Goal: Task Accomplishment & Management: Use online tool/utility

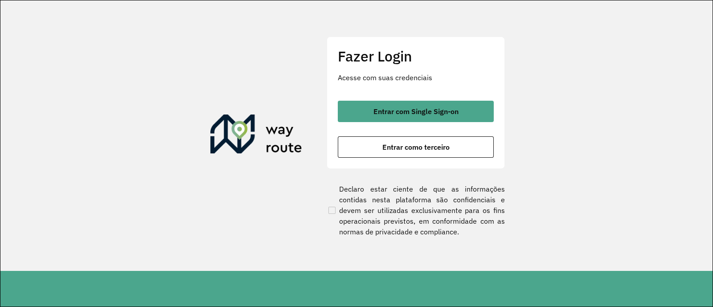
click at [453, 126] on div "Entrar com Single Sign-on Entrar como terceiro" at bounding box center [416, 129] width 156 height 57
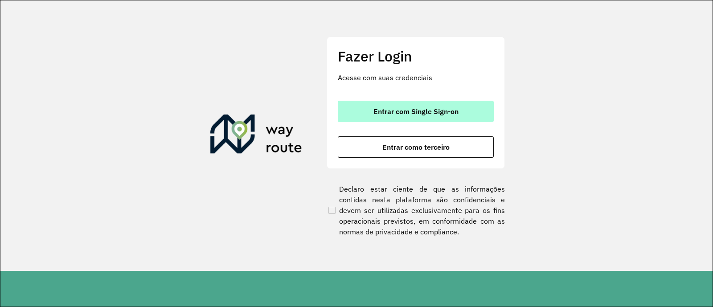
click at [460, 114] on button "Entrar com Single Sign-on" at bounding box center [416, 111] width 156 height 21
click at [421, 105] on button "Entrar com Single Sign-on" at bounding box center [416, 111] width 156 height 21
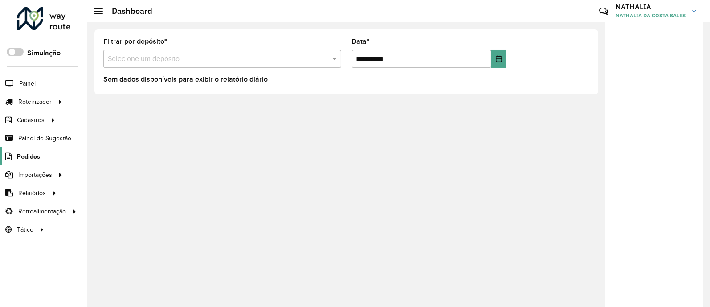
click at [20, 155] on span "Pedidos" at bounding box center [28, 156] width 23 height 9
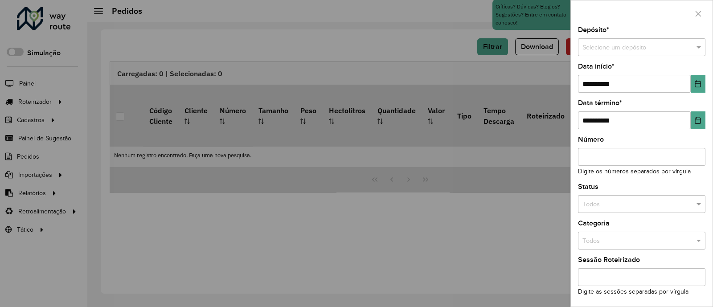
click at [567, 50] on input "text" at bounding box center [632, 48] width 101 height 10
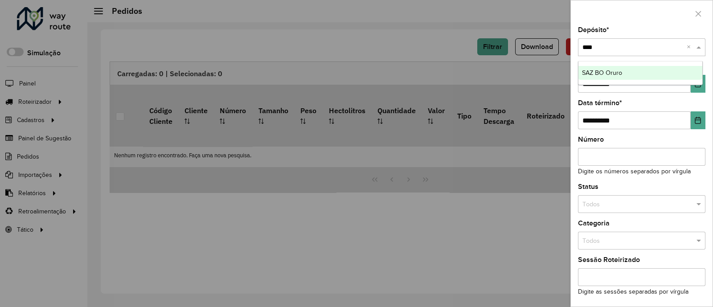
type input "*****"
click at [567, 73] on div "SAZ BO Oruro" at bounding box center [640, 73] width 124 height 14
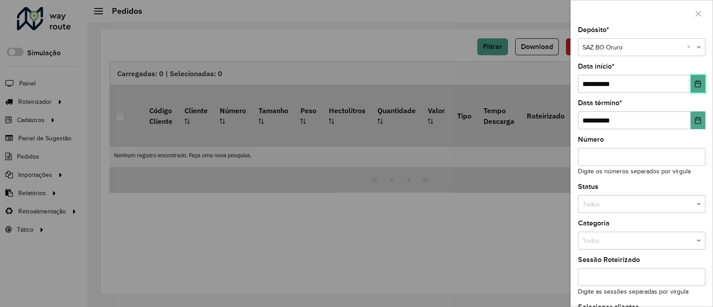
click at [567, 88] on button "Choose Date" at bounding box center [697, 84] width 15 height 18
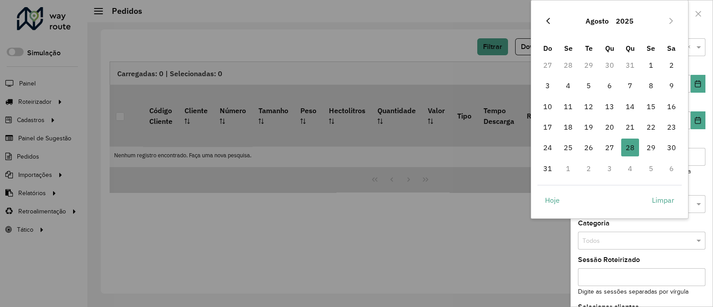
click at [550, 16] on button "Previous Month" at bounding box center [548, 21] width 14 height 14
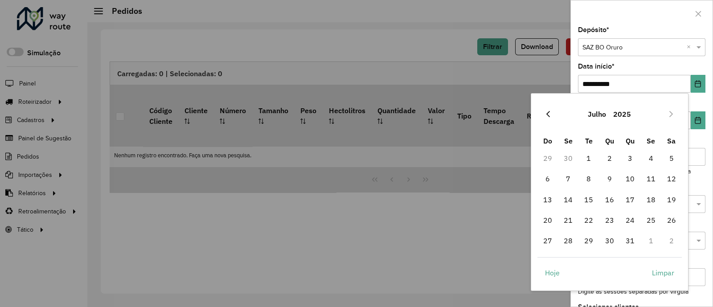
click at [545, 114] on icon "Previous Month" at bounding box center [547, 113] width 7 height 7
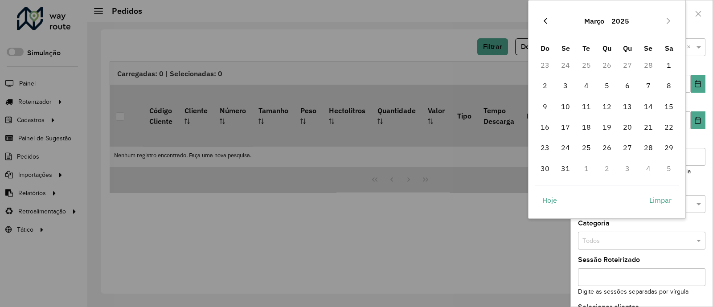
click at [546, 21] on icon "Previous Month" at bounding box center [545, 20] width 7 height 7
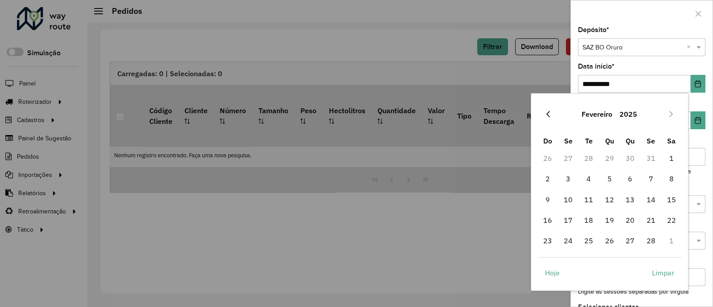
click at [548, 112] on icon "Previous Month" at bounding box center [548, 114] width 4 height 6
click at [567, 154] on span "1" at bounding box center [609, 158] width 18 height 18
type input "**********"
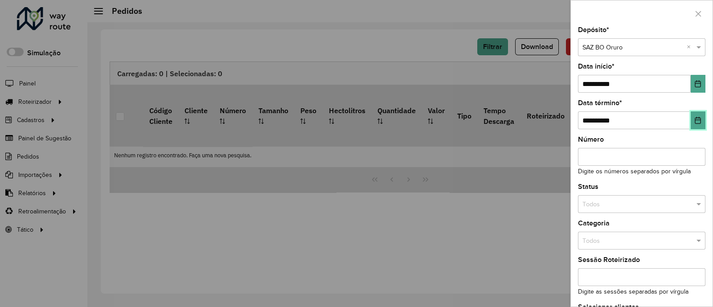
click at [567, 118] on button "Choose Date" at bounding box center [697, 120] width 15 height 18
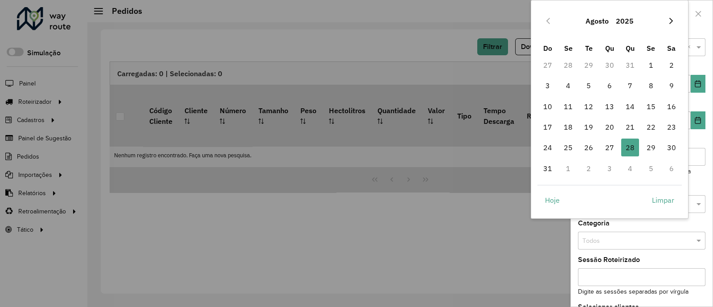
click at [567, 19] on button "Next Month" at bounding box center [671, 21] width 14 height 14
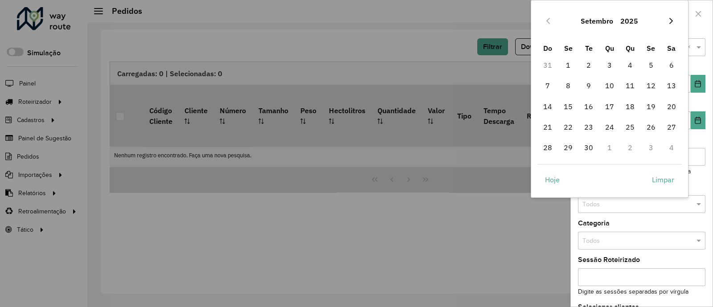
click at [567, 16] on button "Next Month" at bounding box center [671, 21] width 14 height 14
click at [567, 17] on icon "Next Month" at bounding box center [670, 20] width 7 height 7
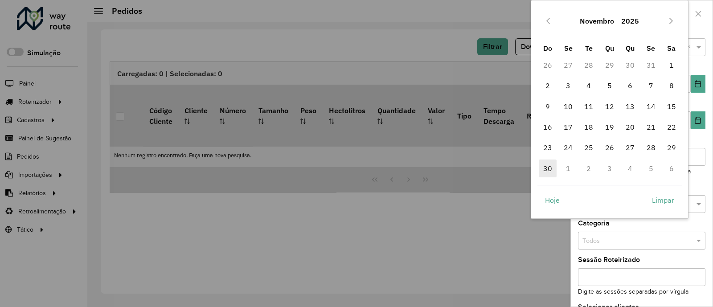
click at [544, 168] on span "30" at bounding box center [547, 168] width 18 height 18
type input "**********"
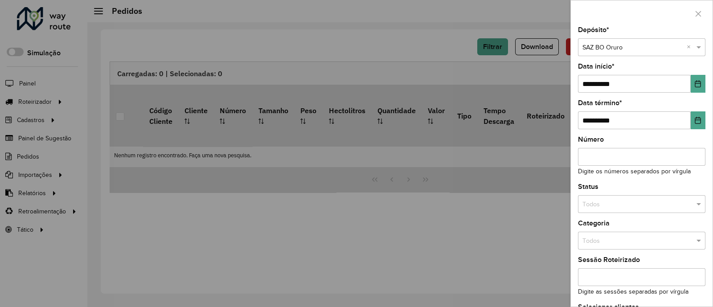
click at [567, 199] on div "Todos" at bounding box center [641, 204] width 127 height 18
click at [567, 241] on div "Não roteirizado" at bounding box center [640, 244] width 124 height 14
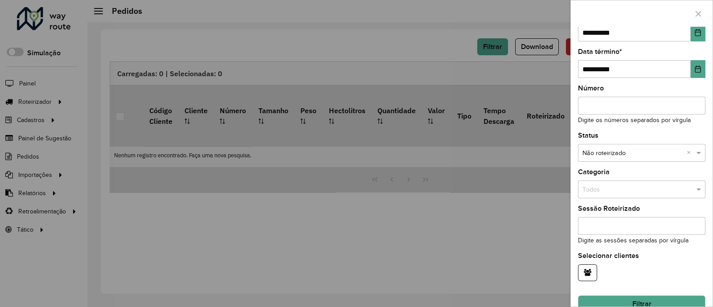
scroll to position [69, 0]
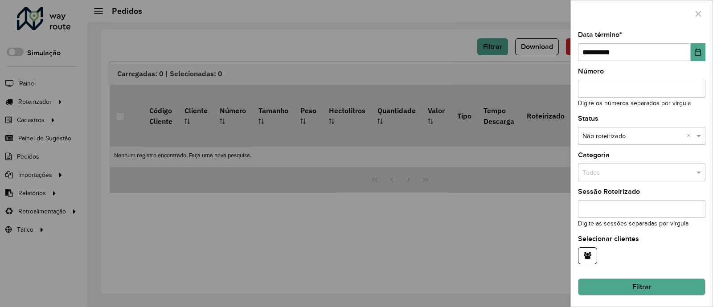
click at [567, 245] on button "Filtrar" at bounding box center [641, 286] width 127 height 17
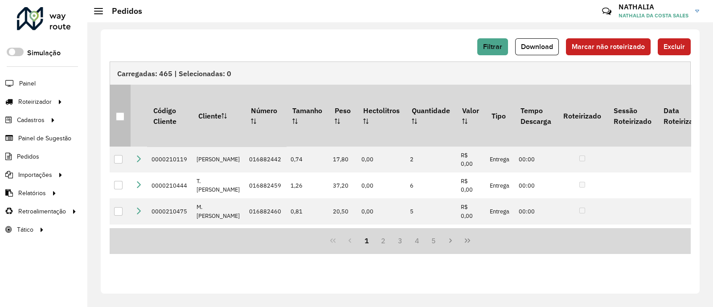
click at [119, 114] on div at bounding box center [120, 116] width 8 height 8
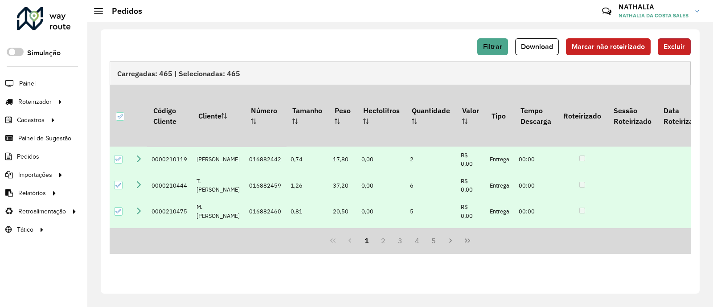
click at [567, 49] on span "Excluir" at bounding box center [673, 47] width 21 height 8
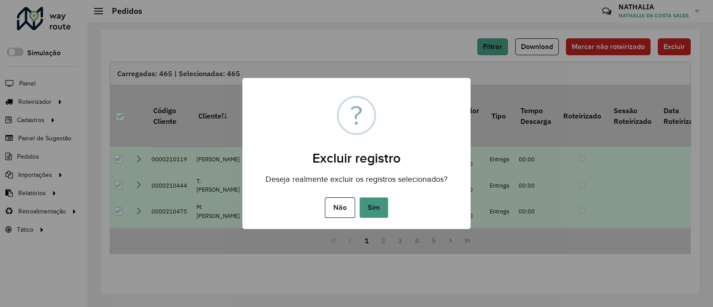
click at [383, 212] on button "Sim" at bounding box center [373, 207] width 29 height 20
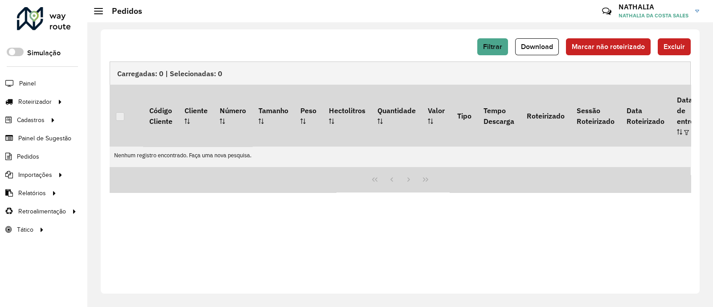
click at [507, 61] on div "Carregadas: 0 | Selecionadas: 0" at bounding box center [400, 72] width 581 height 23
click at [503, 54] on button "Filtrar" at bounding box center [492, 46] width 31 height 17
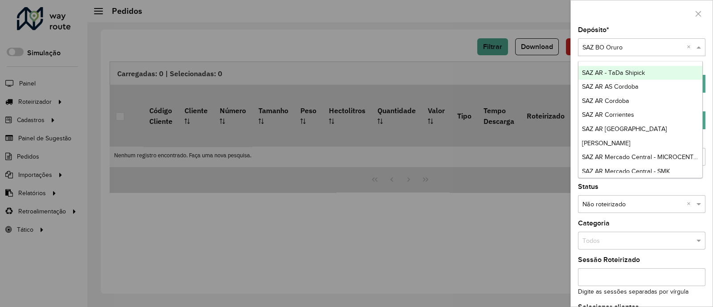
click at [567, 43] on input "text" at bounding box center [632, 48] width 101 height 10
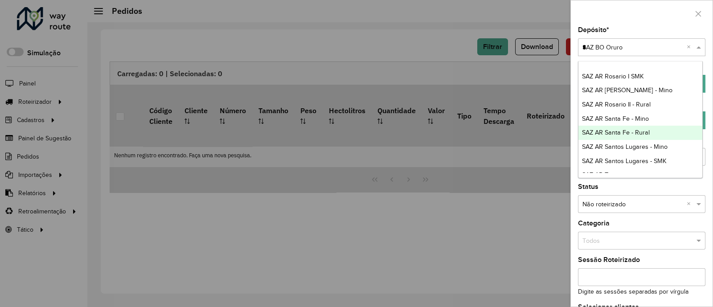
scroll to position [0, 0]
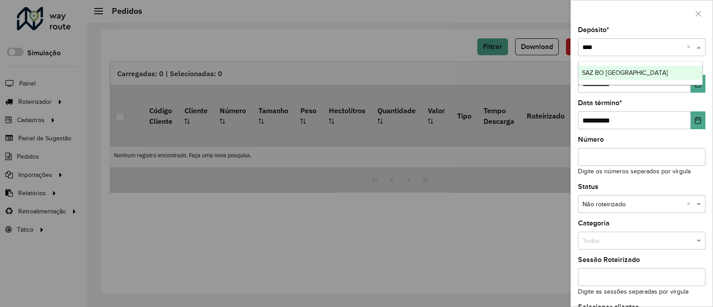
type input "*****"
click at [567, 71] on span "SAZ BO Cochabamba" at bounding box center [625, 72] width 86 height 7
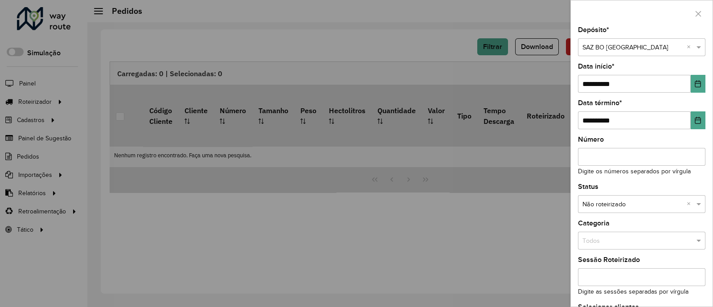
scroll to position [69, 0]
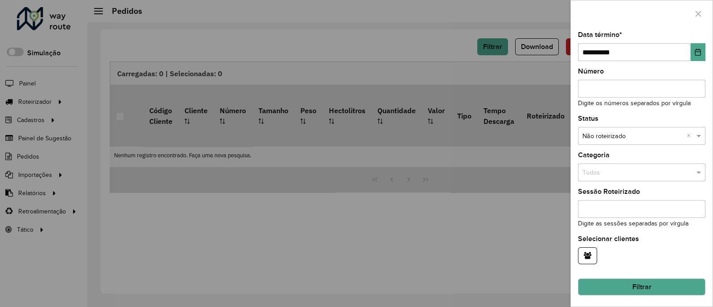
click at [567, 245] on button "Filtrar" at bounding box center [641, 286] width 127 height 17
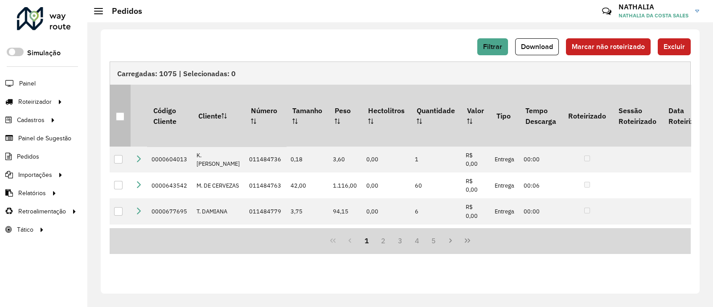
click at [121, 112] on div at bounding box center [120, 116] width 8 height 8
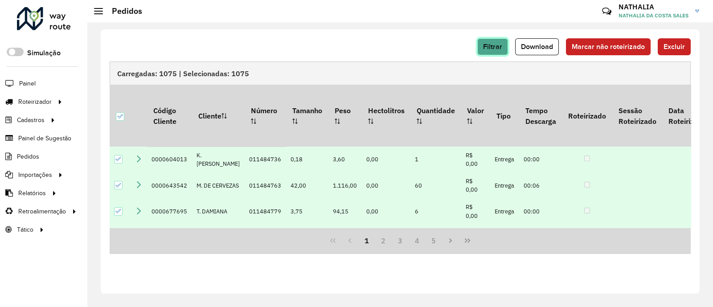
click at [501, 47] on span "Filtrar" at bounding box center [492, 47] width 19 height 8
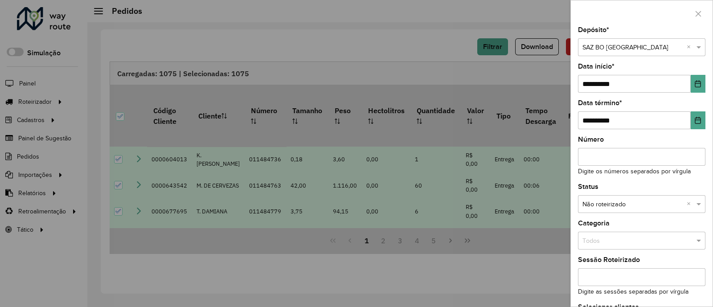
click at [425, 47] on div at bounding box center [356, 153] width 713 height 307
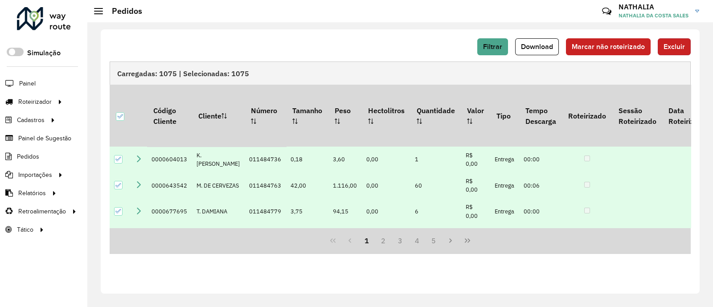
click at [567, 45] on span "Excluir" at bounding box center [673, 47] width 21 height 8
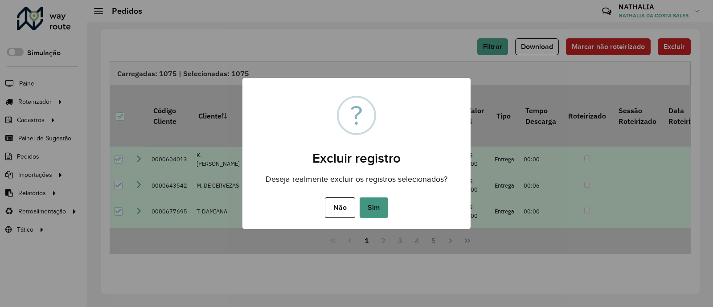
click at [382, 208] on button "Sim" at bounding box center [373, 207] width 29 height 20
